Goal: Task Accomplishment & Management: Manage account settings

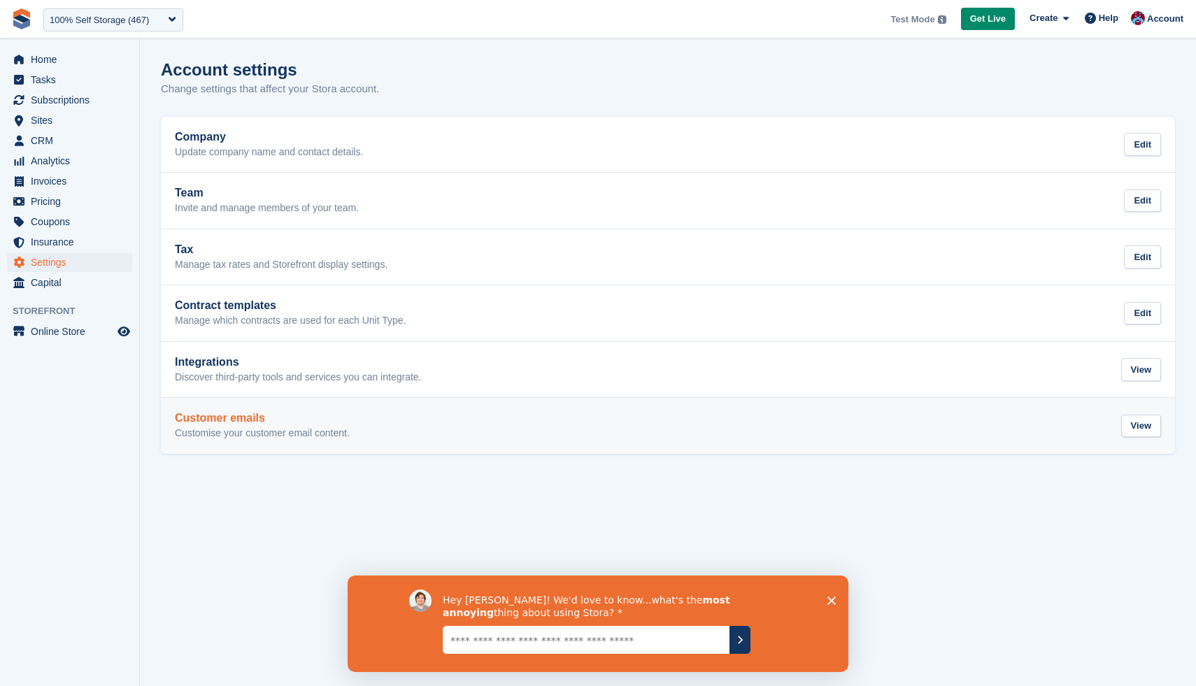
click at [314, 417] on h2 "Customer emails" at bounding box center [262, 418] width 175 height 13
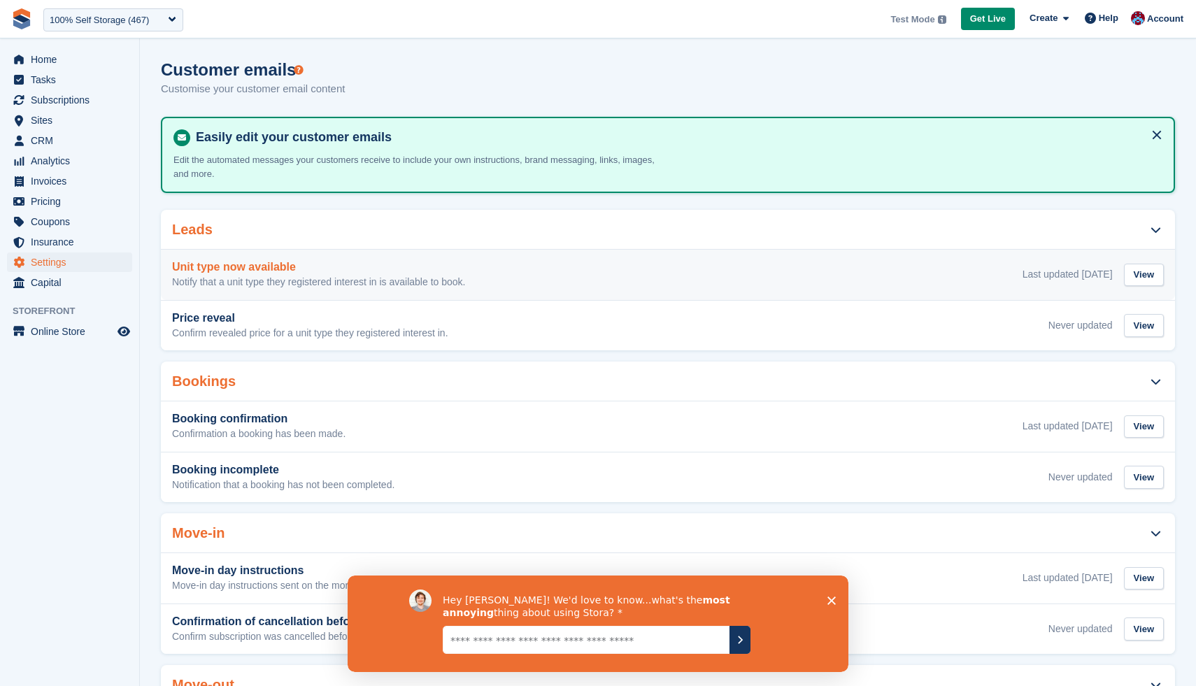
click at [627, 281] on div "Unit type now available Notify that a unit type they registered interest in is …" at bounding box center [668, 275] width 992 height 28
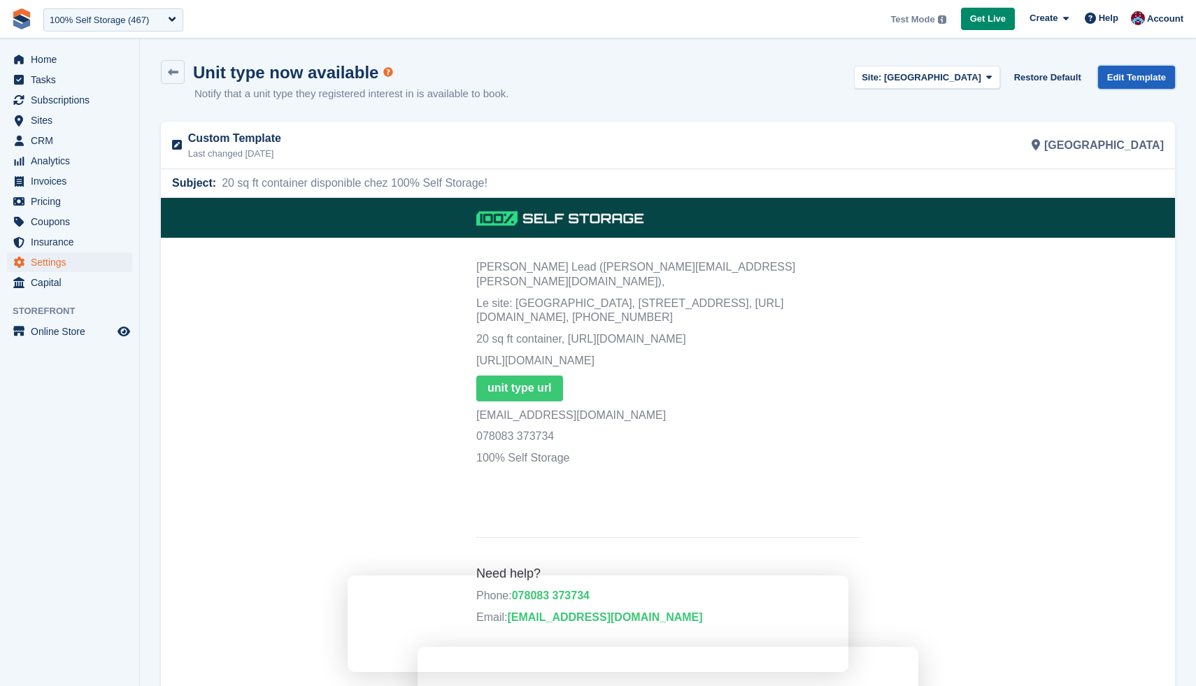
click at [1113, 75] on link "Edit Template" at bounding box center [1136, 77] width 77 height 23
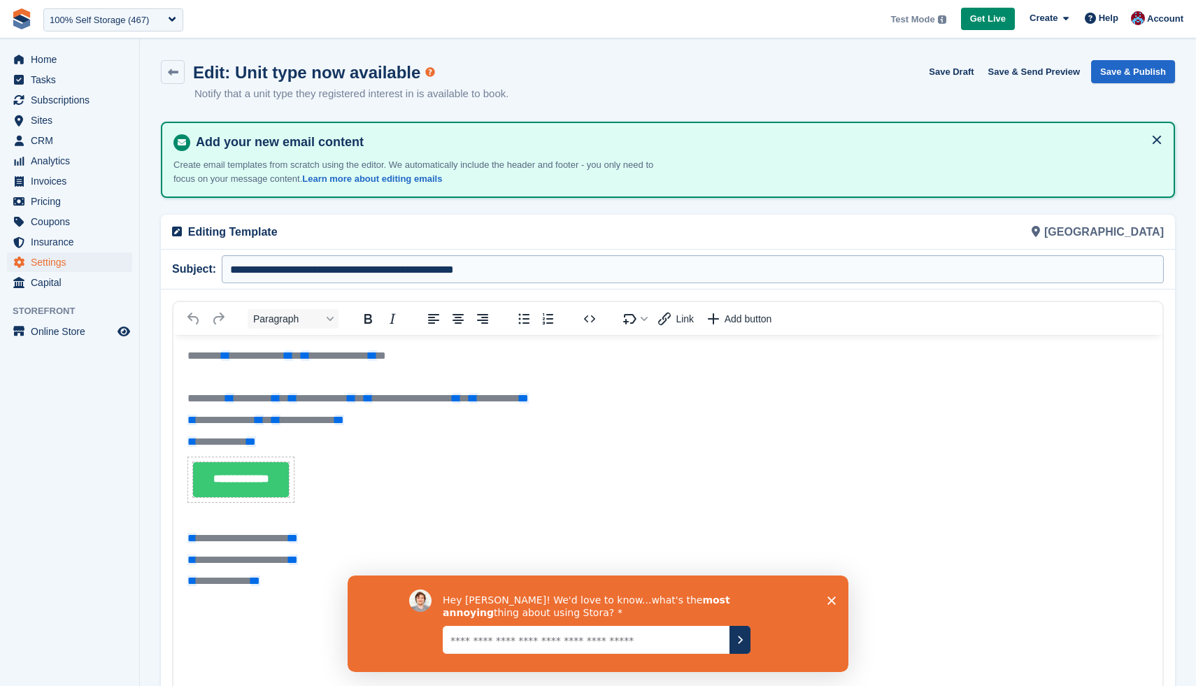
scroll to position [113, 0]
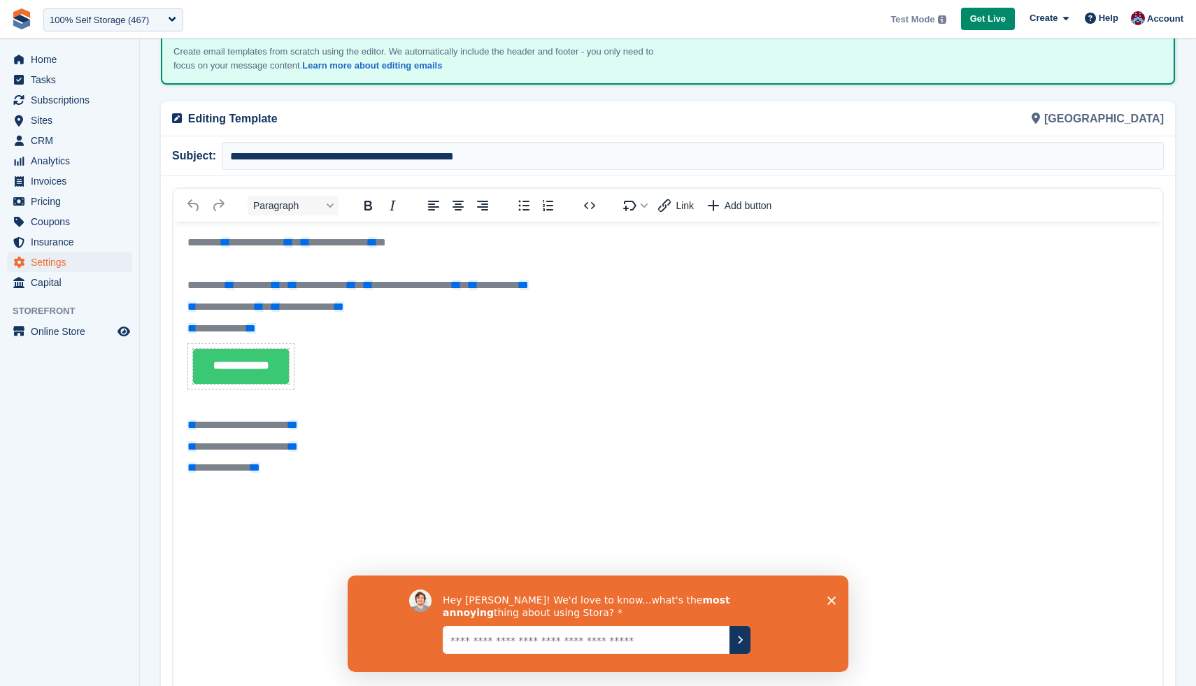
click at [404, 501] on body "**********" at bounding box center [667, 402] width 989 height 361
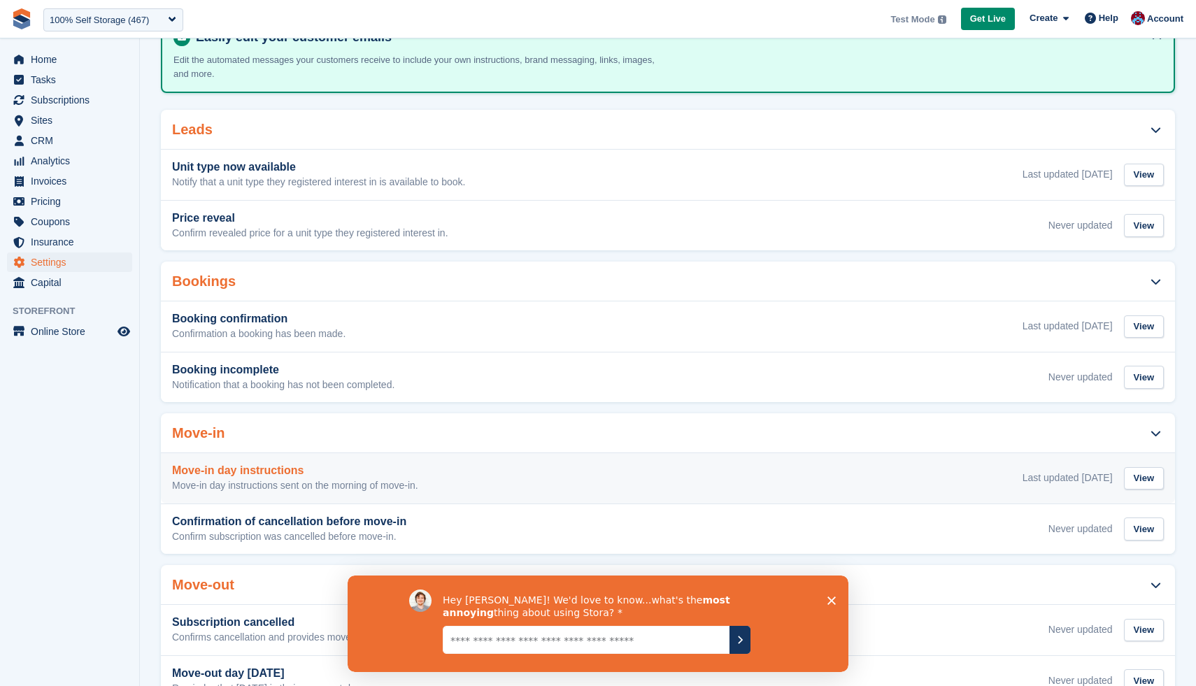
scroll to position [102, 0]
click at [350, 490] on div "Move-in day instructions Move-in day instructions sent on the morning of move-i…" at bounding box center [668, 476] width 1014 height 50
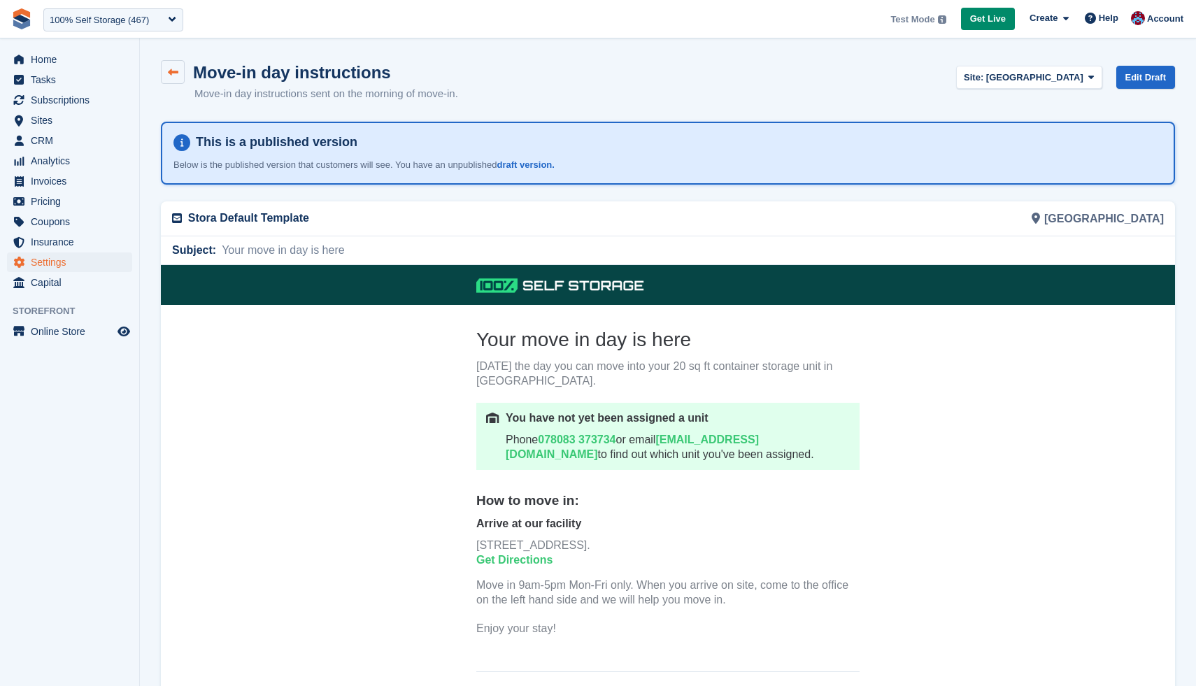
click at [171, 76] on icon at bounding box center [173, 72] width 10 height 10
